Goal: Task Accomplishment & Management: Manage account settings

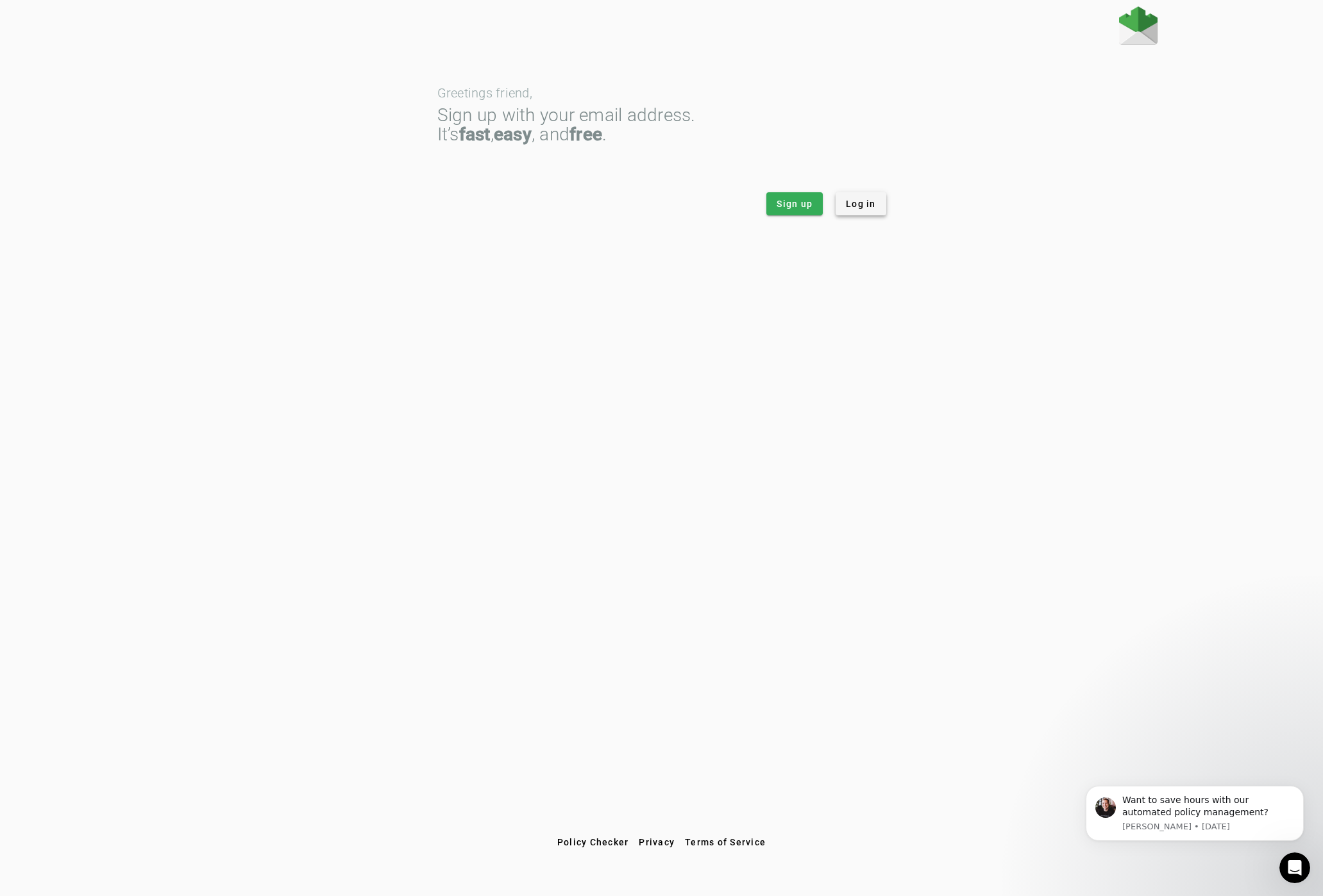
click at [869, 201] on span "Log in" at bounding box center [861, 204] width 30 height 13
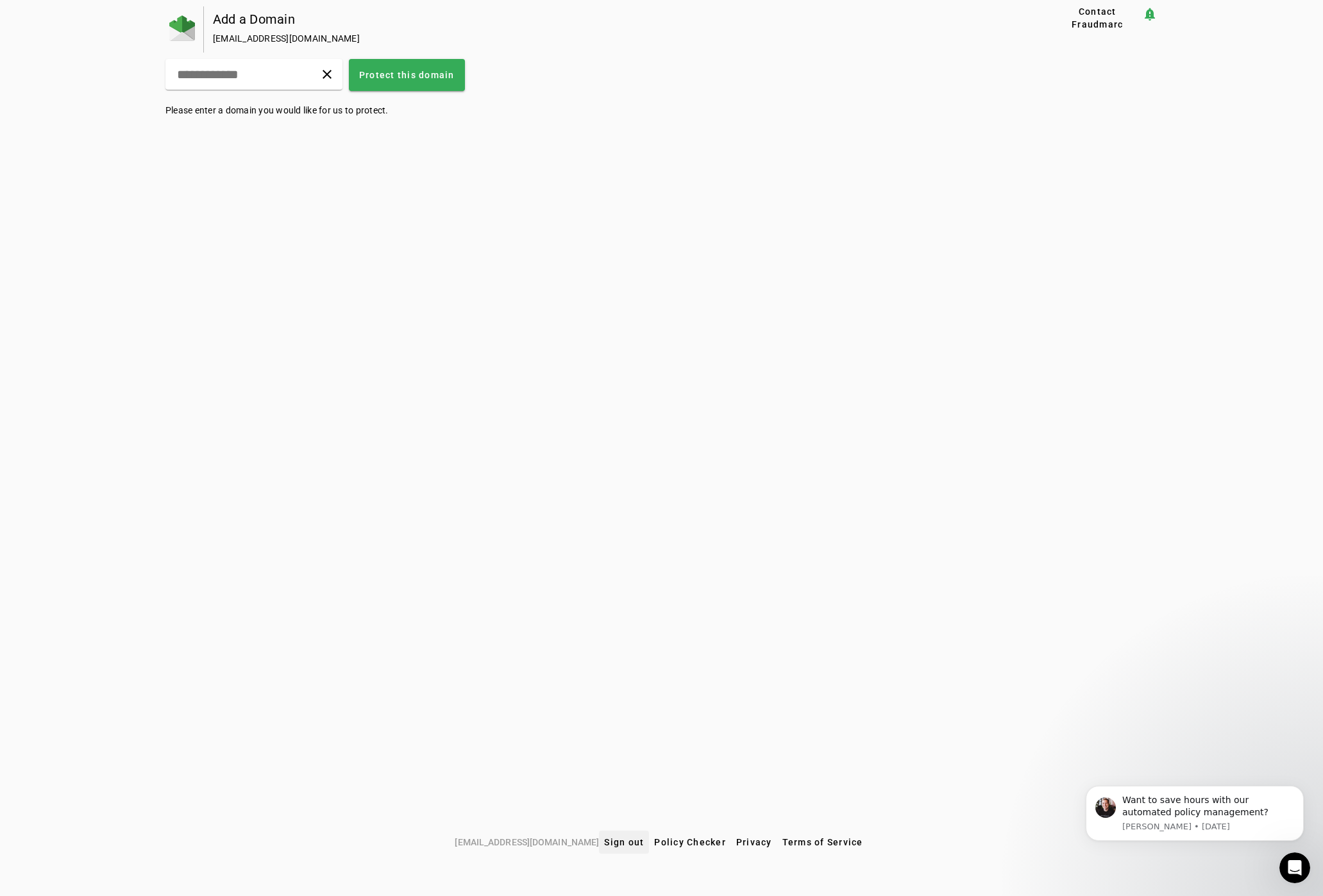
click at [630, 844] on span "Sign out" at bounding box center [624, 842] width 40 height 10
